Goal: Transaction & Acquisition: Purchase product/service

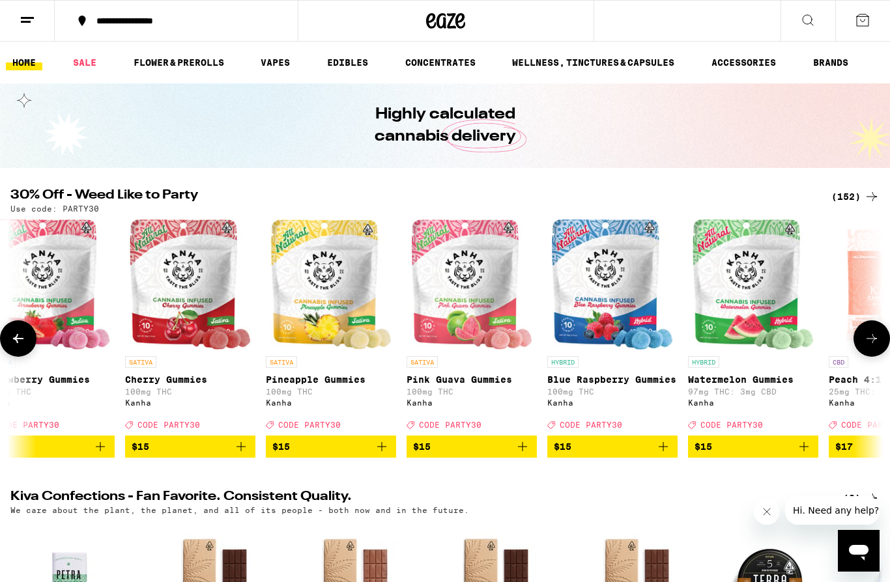
scroll to position [0, 3404]
click at [668, 455] on icon "Add to bag" at bounding box center [663, 447] width 16 height 16
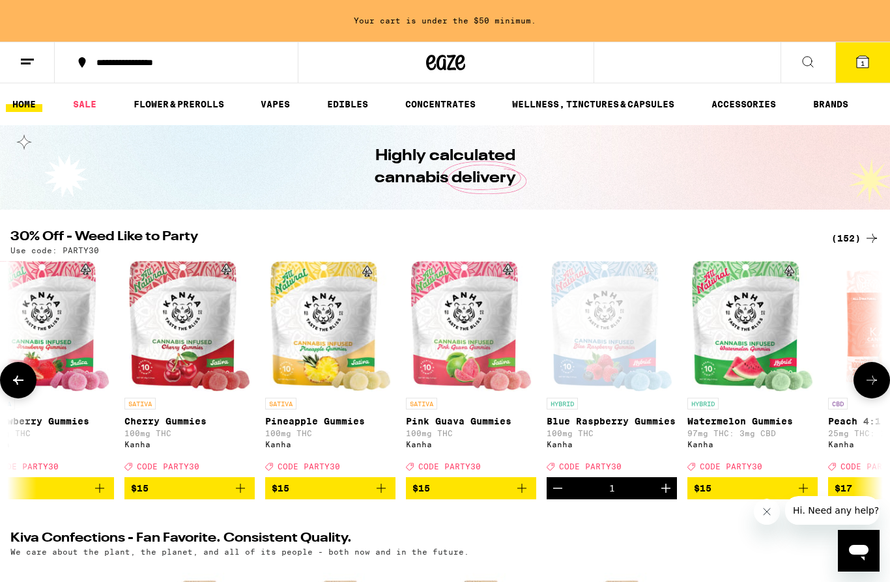
scroll to position [0, 3458]
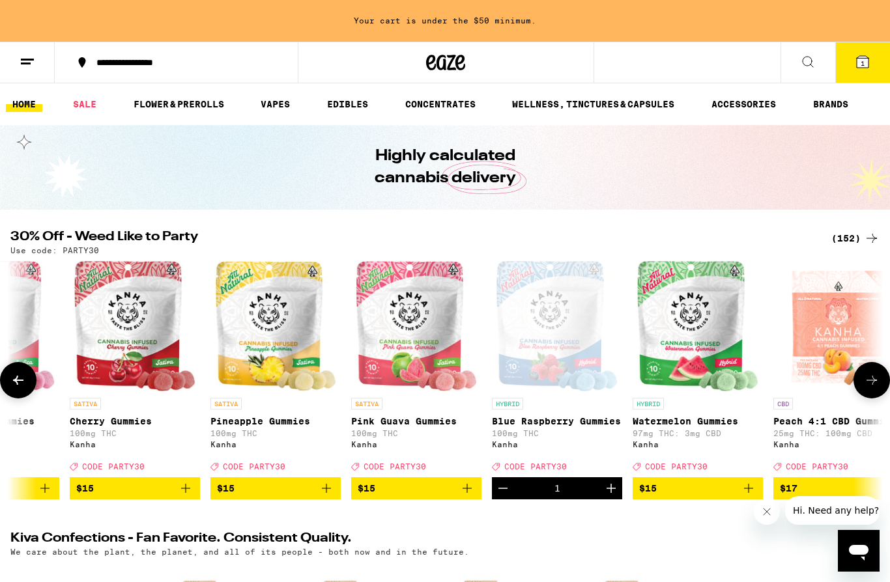
click at [750, 496] on icon "Add to bag" at bounding box center [749, 489] width 16 height 16
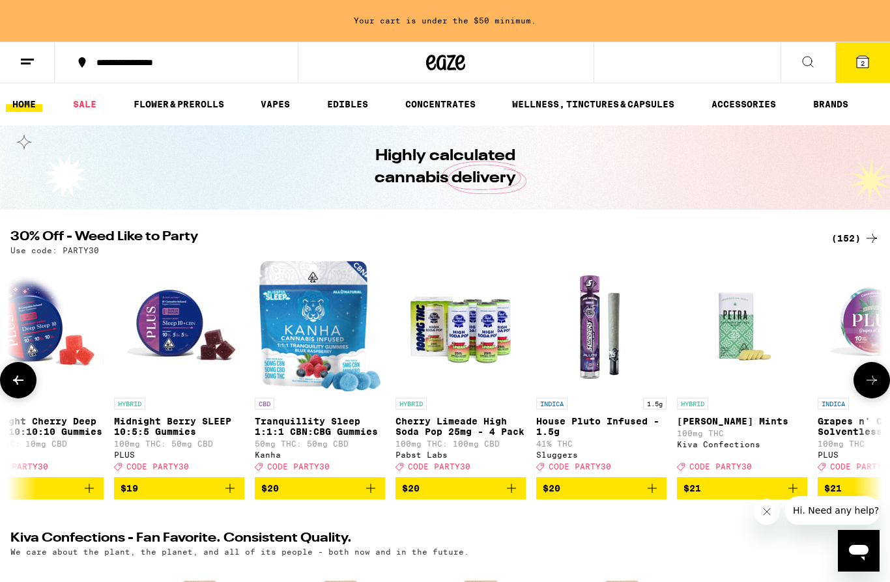
scroll to position [0, 7637]
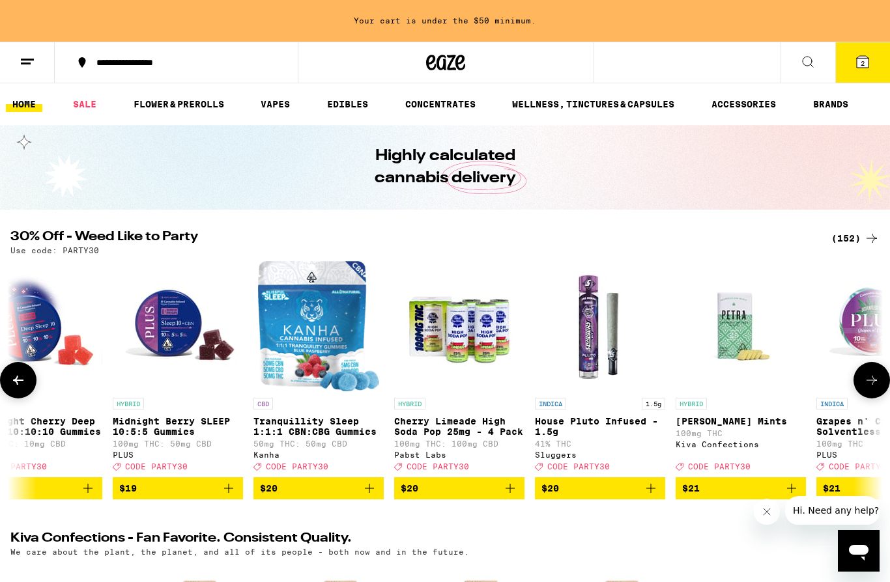
click at [511, 496] on icon "Add to bag" at bounding box center [510, 489] width 16 height 16
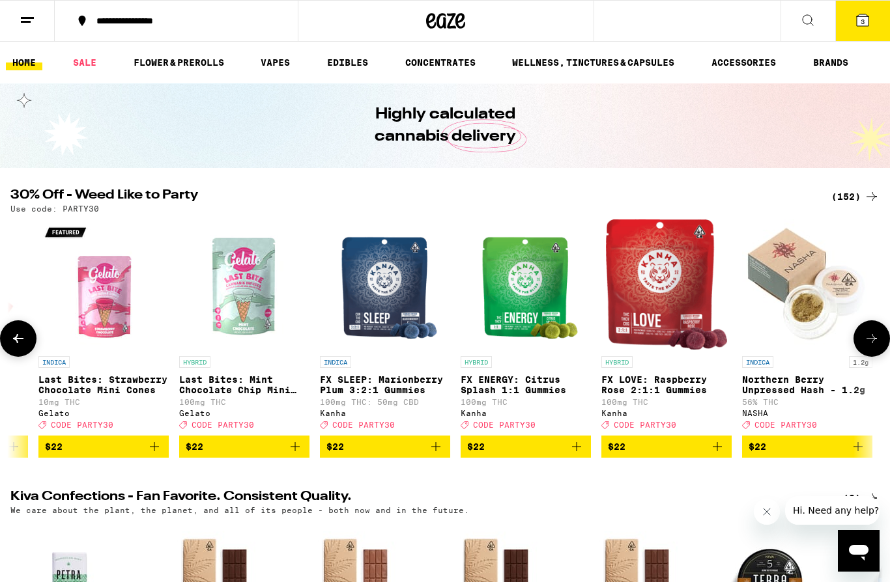
scroll to position [0, 9260]
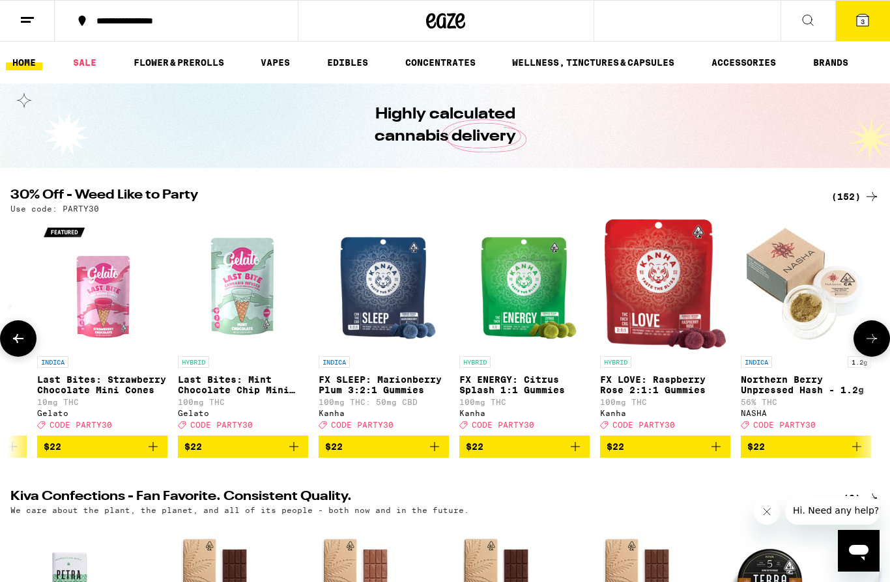
click at [859, 451] on icon "Add to bag" at bounding box center [856, 446] width 9 height 9
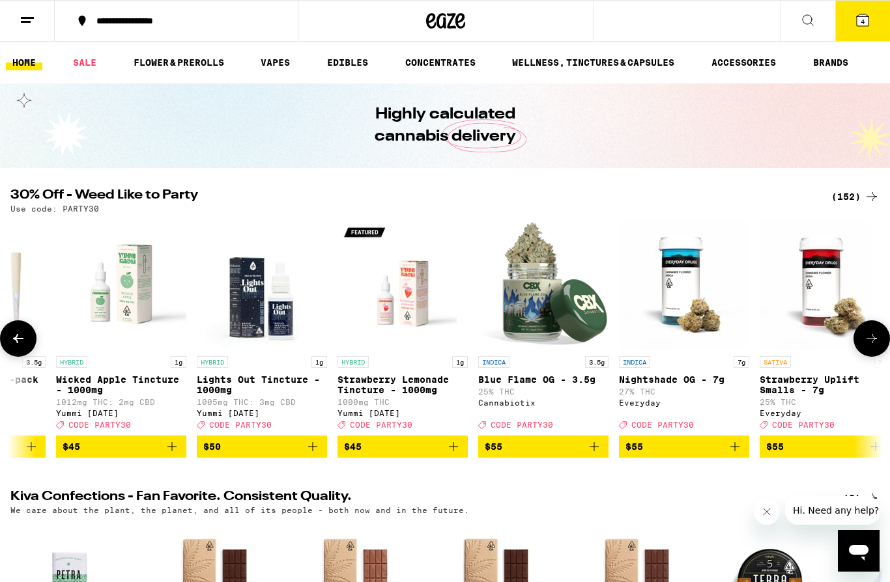
scroll to position [0, 18951]
click at [591, 455] on icon "Add to bag" at bounding box center [594, 447] width 16 height 16
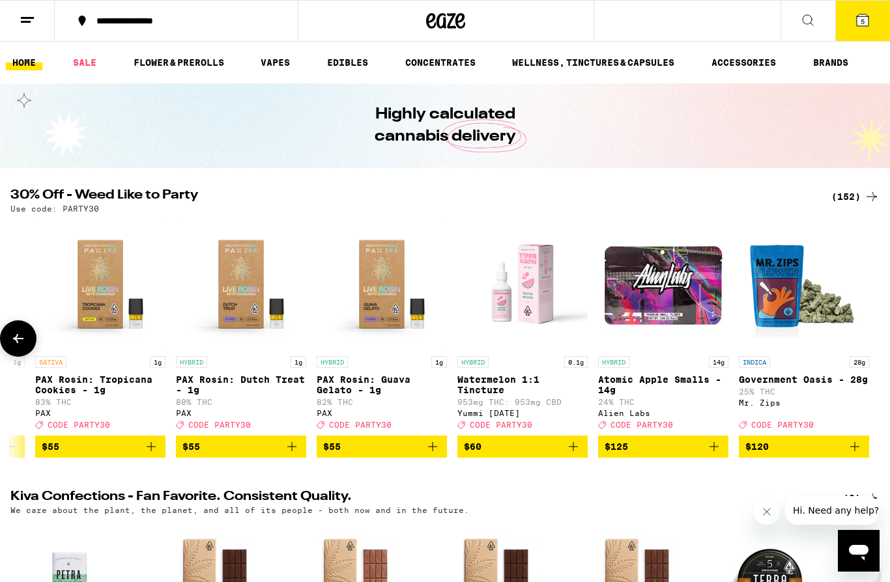
scroll to position [0, 20518]
click at [715, 455] on icon "Add to bag" at bounding box center [714, 447] width 16 height 16
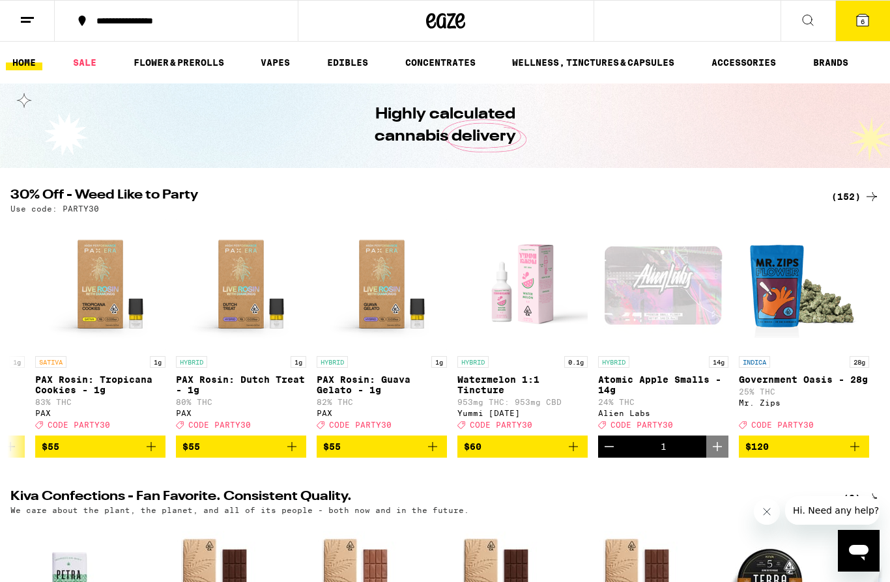
click at [866, 20] on icon at bounding box center [863, 20] width 12 height 12
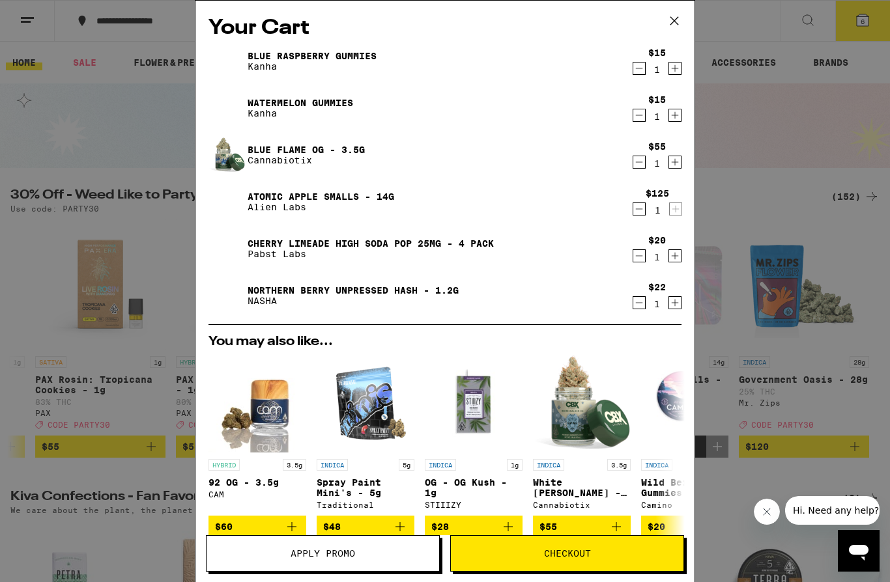
click at [639, 167] on icon "Decrement" at bounding box center [639, 162] width 12 height 16
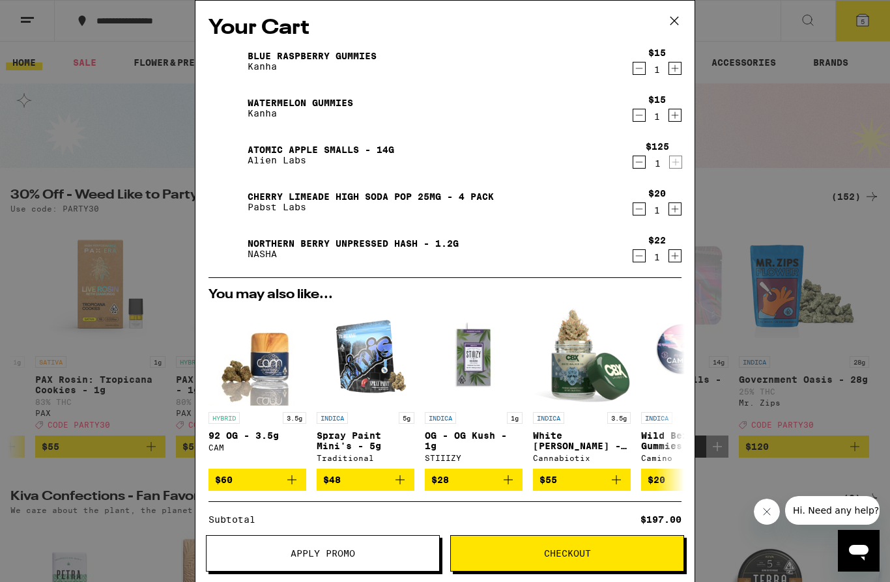
click at [639, 212] on icon "Decrement" at bounding box center [639, 209] width 12 height 16
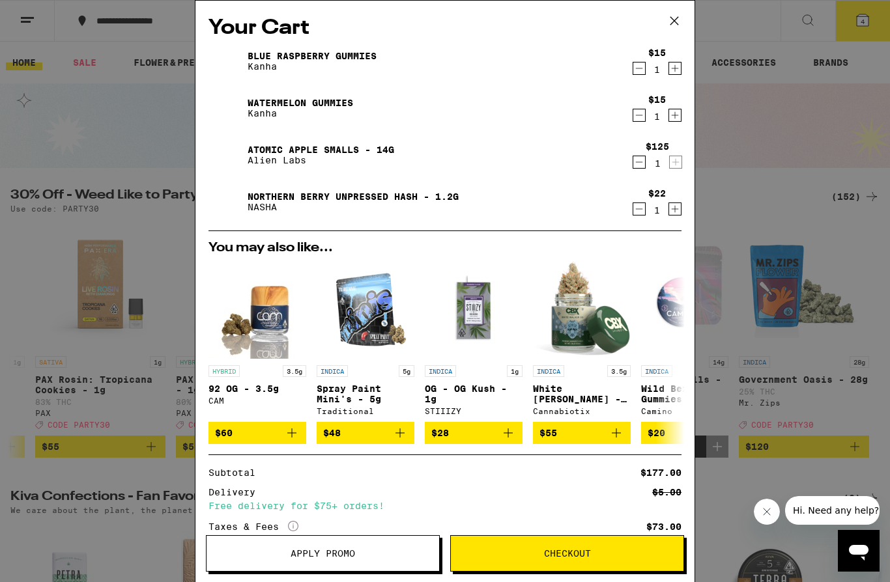
click at [373, 557] on span "Apply Promo" at bounding box center [323, 553] width 233 height 9
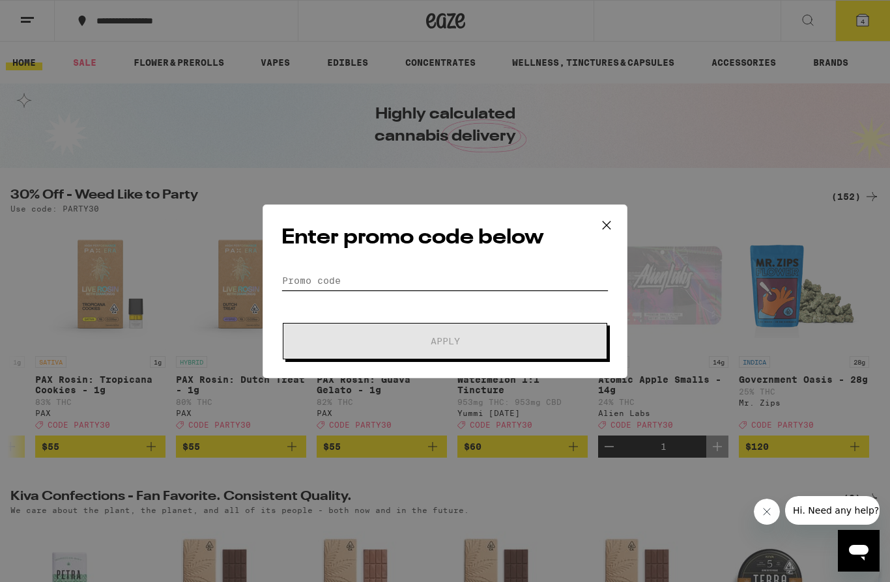
click at [464, 282] on input "Promo Code" at bounding box center [444, 281] width 327 height 20
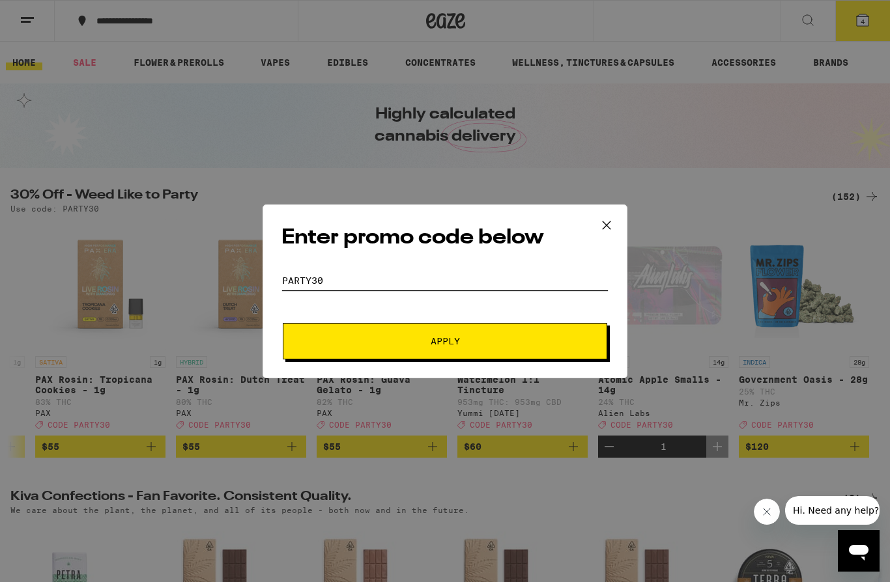
type input "PARTY30"
click at [471, 345] on span "Apply" at bounding box center [445, 341] width 235 height 9
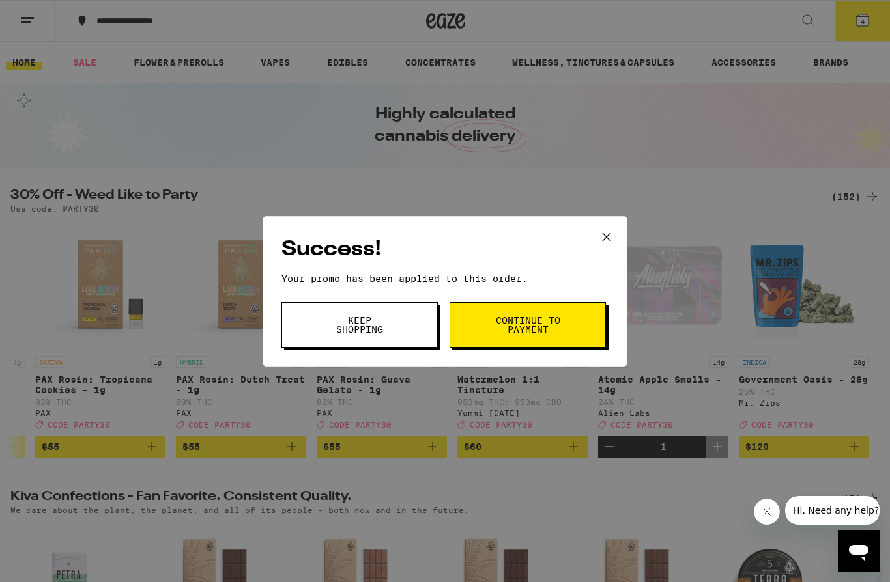
click at [500, 328] on span "Continue to payment" at bounding box center [527, 325] width 66 height 18
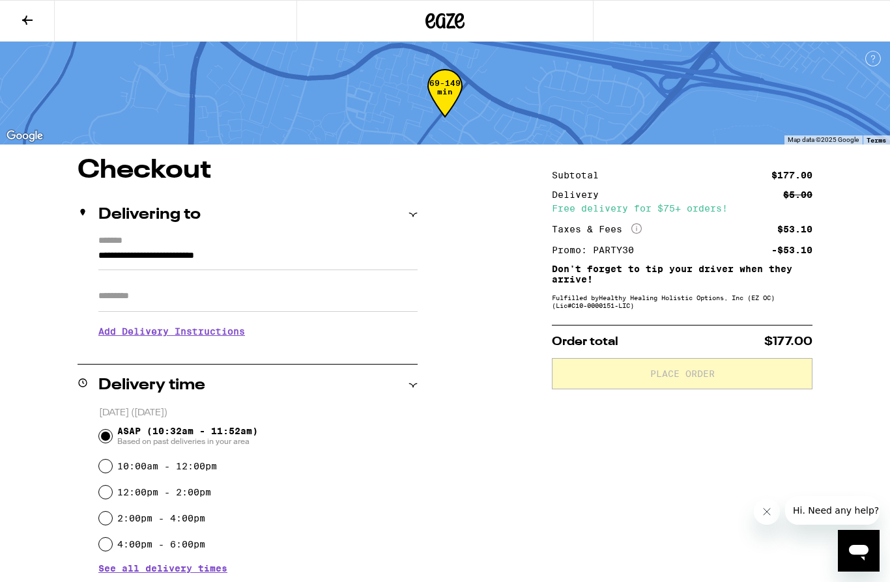
click at [30, 29] on button at bounding box center [27, 21] width 55 height 41
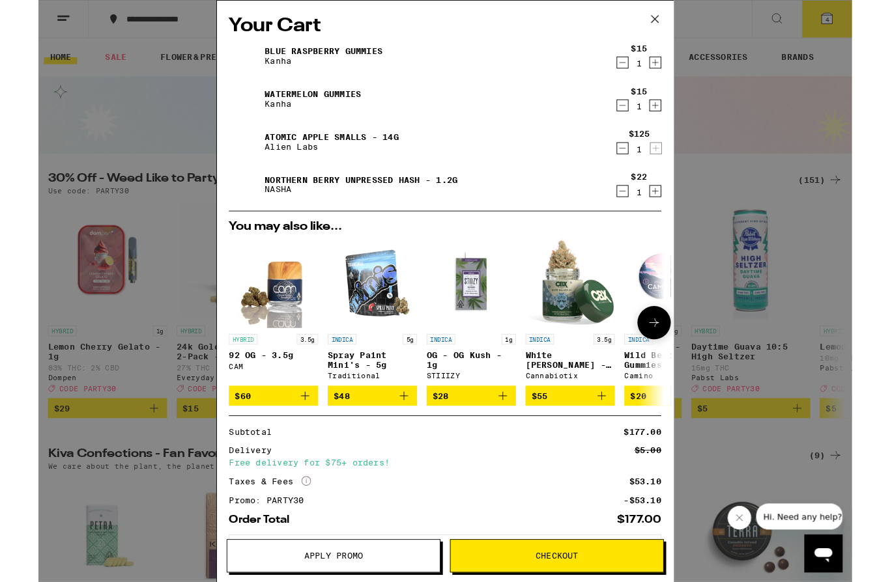
scroll to position [8, 0]
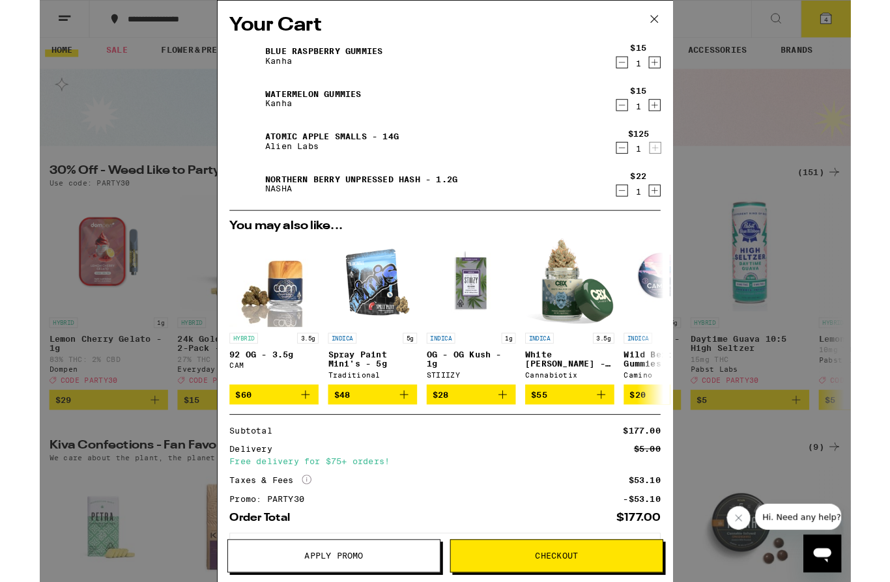
click at [643, 116] on icon "Decrement" at bounding box center [639, 115] width 12 height 16
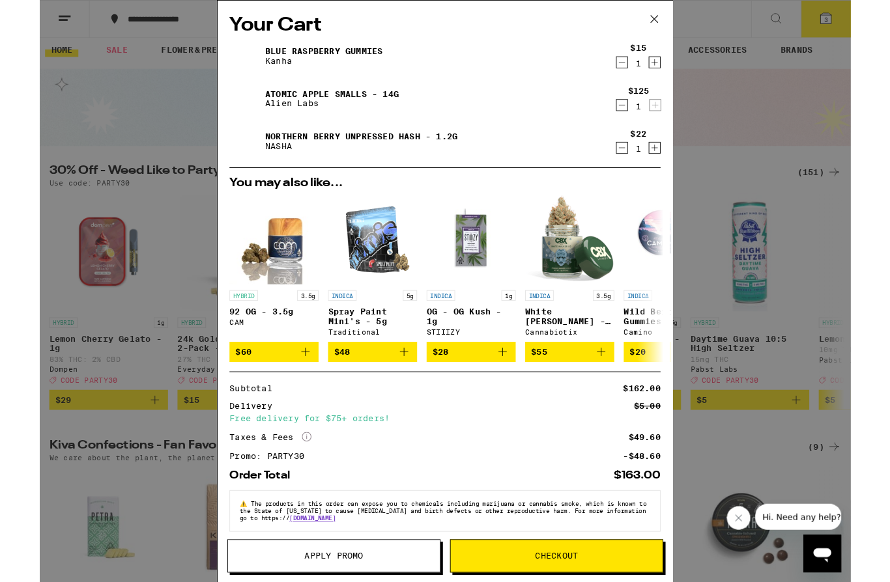
click at [639, 162] on icon "Decrement" at bounding box center [639, 162] width 12 height 16
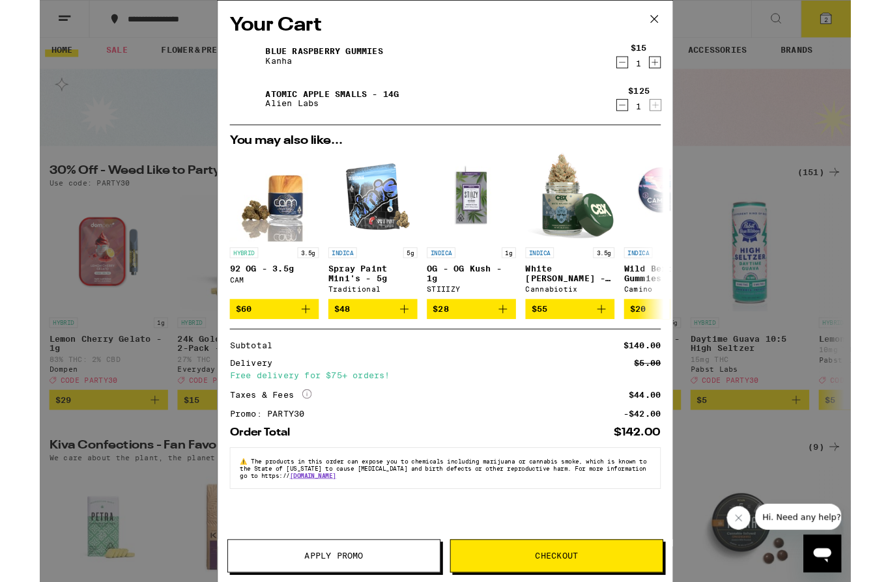
click at [636, 70] on icon "Decrement" at bounding box center [639, 69] width 12 height 16
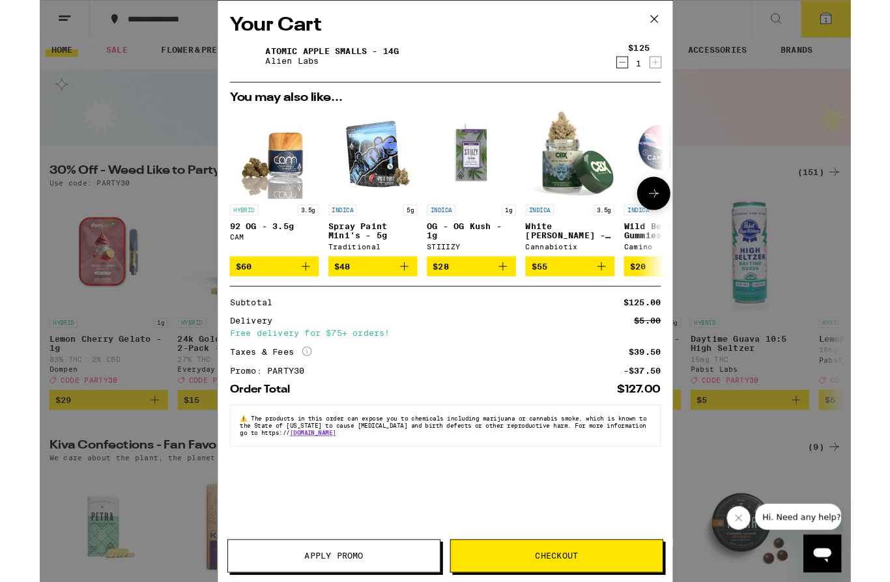
click at [510, 297] on icon "Add to bag" at bounding box center [508, 292] width 9 height 9
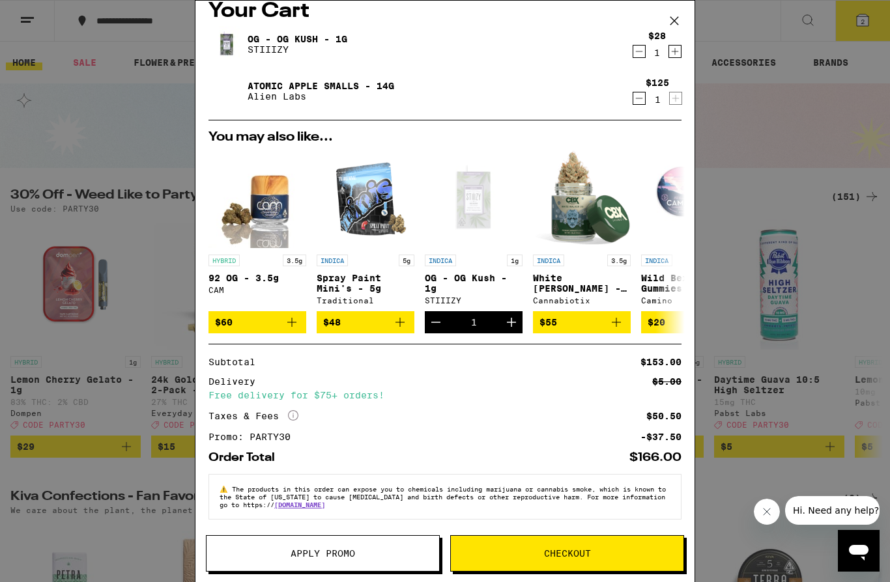
scroll to position [31, 0]
click at [636, 44] on icon "Decrement" at bounding box center [639, 52] width 12 height 16
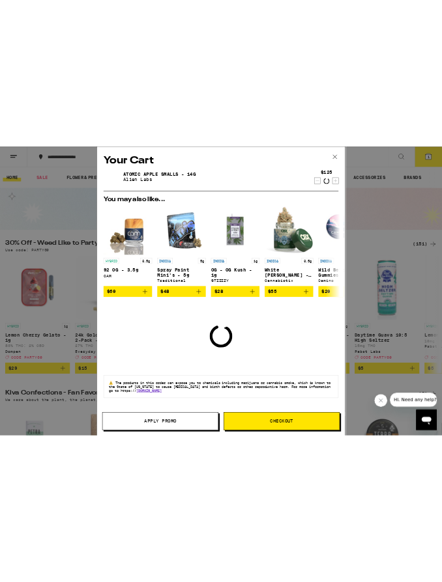
scroll to position [0, 0]
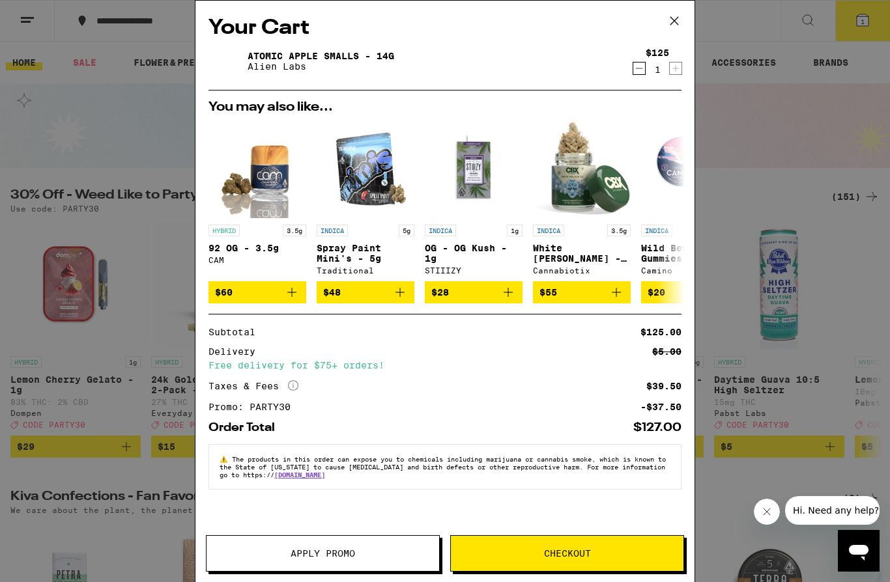
click at [670, 22] on icon at bounding box center [674, 21] width 20 height 20
